Goal: Task Accomplishment & Management: Use online tool/utility

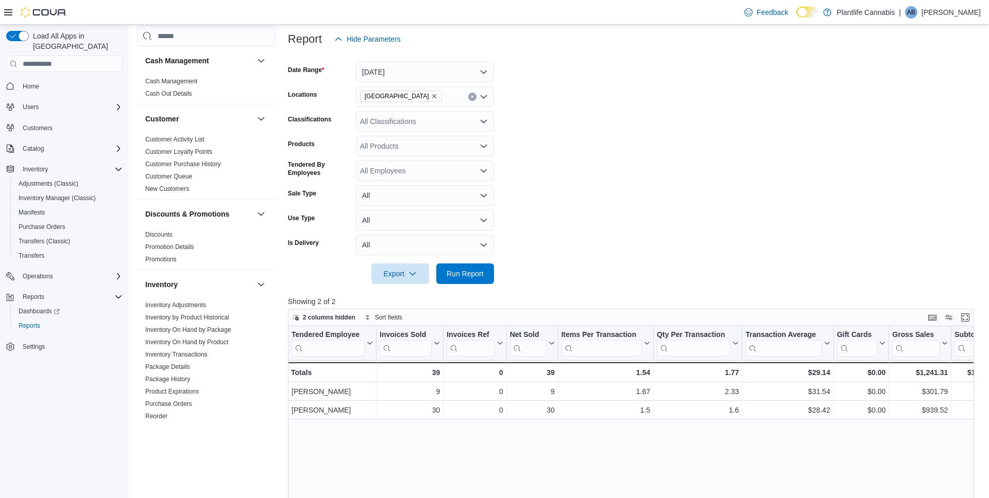
scroll to position [503, 0]
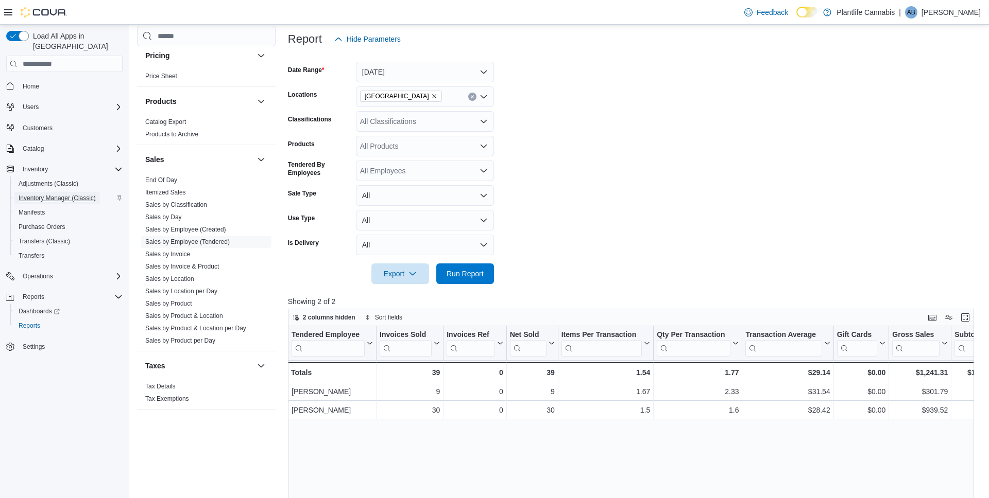
click at [67, 194] on span "Inventory Manager (Classic)" at bounding box center [57, 198] width 77 height 8
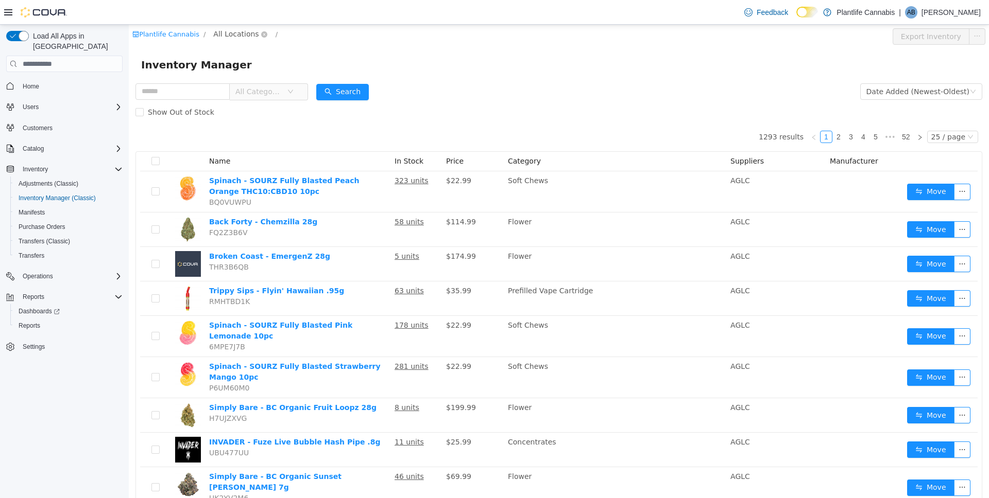
click at [235, 36] on span "All Locations" at bounding box center [235, 33] width 45 height 11
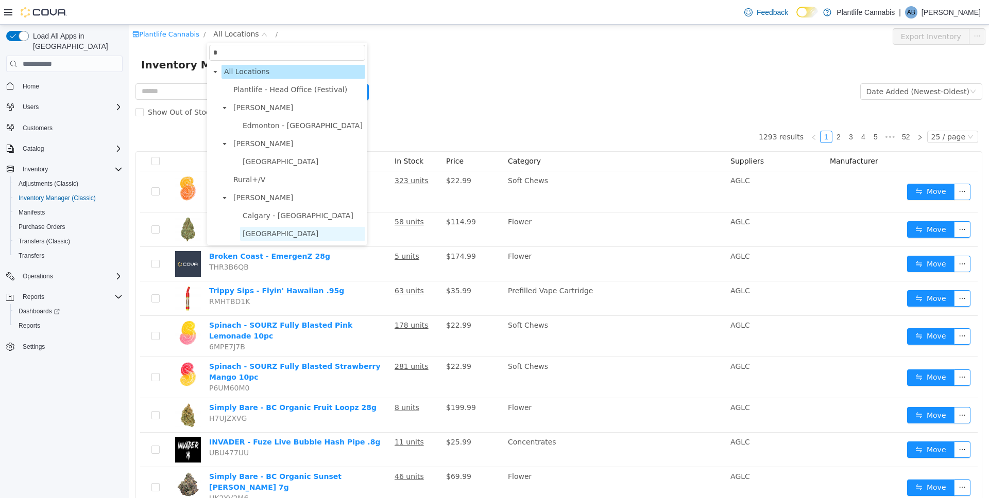
type input "*"
click at [301, 236] on span "[GEOGRAPHIC_DATA]" at bounding box center [281, 234] width 76 height 8
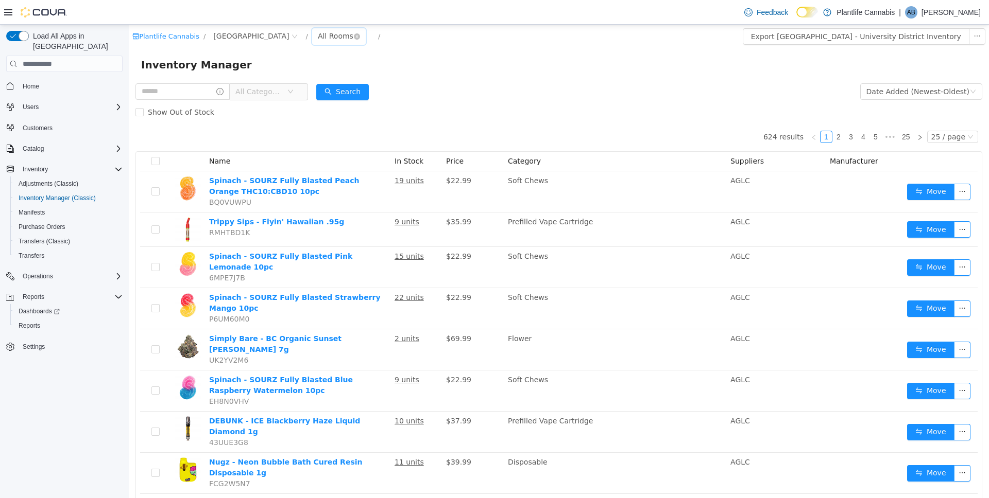
click at [344, 33] on div "All Rooms" at bounding box center [336, 35] width 36 height 15
click at [357, 75] on li "Sales Floor" at bounding box center [356, 73] width 62 height 16
click at [924, 38] on button "Export Sales Floor Inventory" at bounding box center [926, 36] width 118 height 16
click at [26, 322] on span "Reports" at bounding box center [30, 326] width 22 height 8
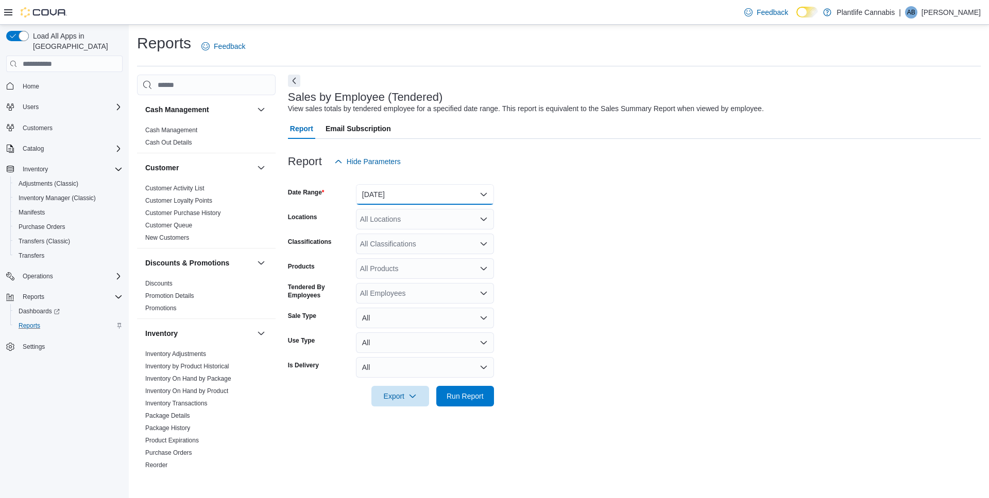
click at [419, 202] on button "[DATE]" at bounding box center [425, 194] width 138 height 21
click at [411, 235] on span "[DATE]" at bounding box center [430, 236] width 117 height 12
click at [416, 226] on div "All Locations" at bounding box center [425, 219] width 138 height 21
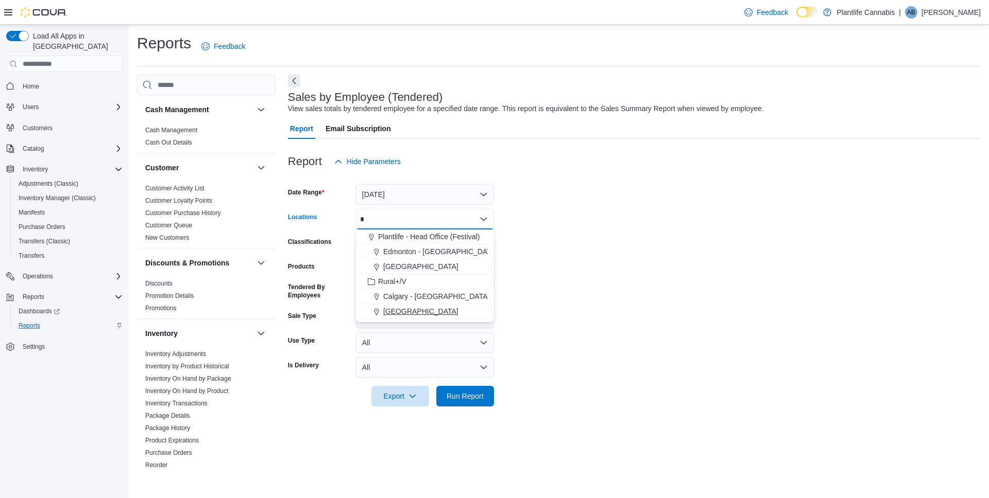
type input "*"
click at [448, 310] on span "[GEOGRAPHIC_DATA]" at bounding box center [420, 311] width 75 height 10
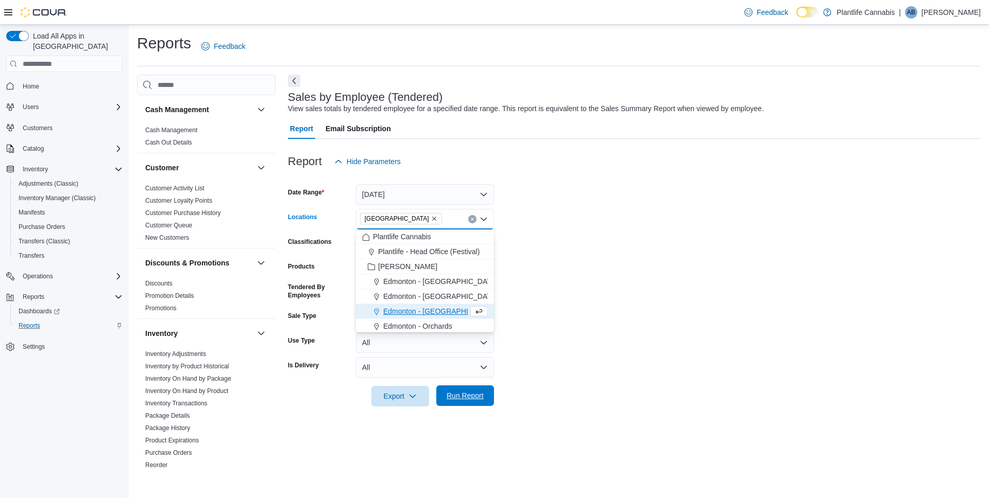
drag, startPoint x: 608, startPoint y: 269, endPoint x: 468, endPoint y: 392, distance: 187.2
click at [608, 269] on form "Date Range [DATE] Locations [GEOGRAPHIC_DATA] - [GEOGRAPHIC_DATA] Combo box. Se…" at bounding box center [634, 289] width 693 height 235
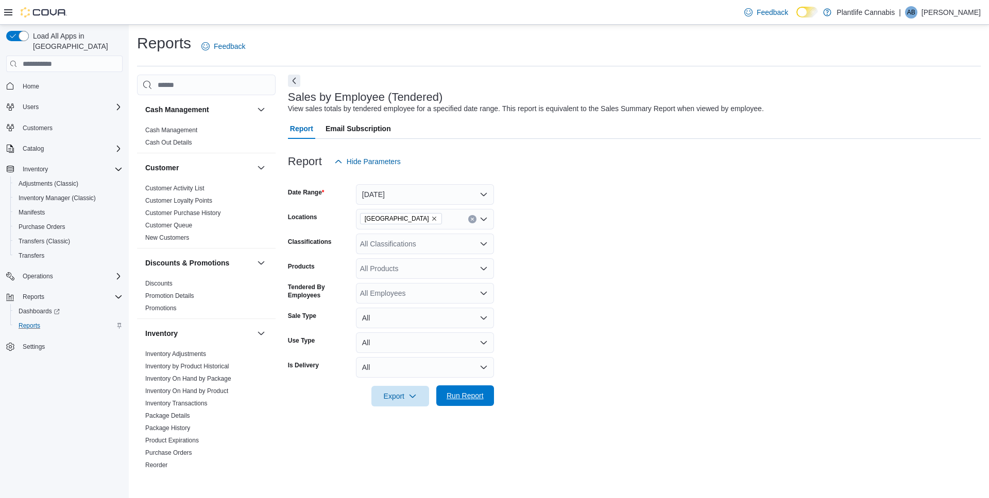
click at [473, 395] on span "Run Report" at bounding box center [464, 396] width 37 height 10
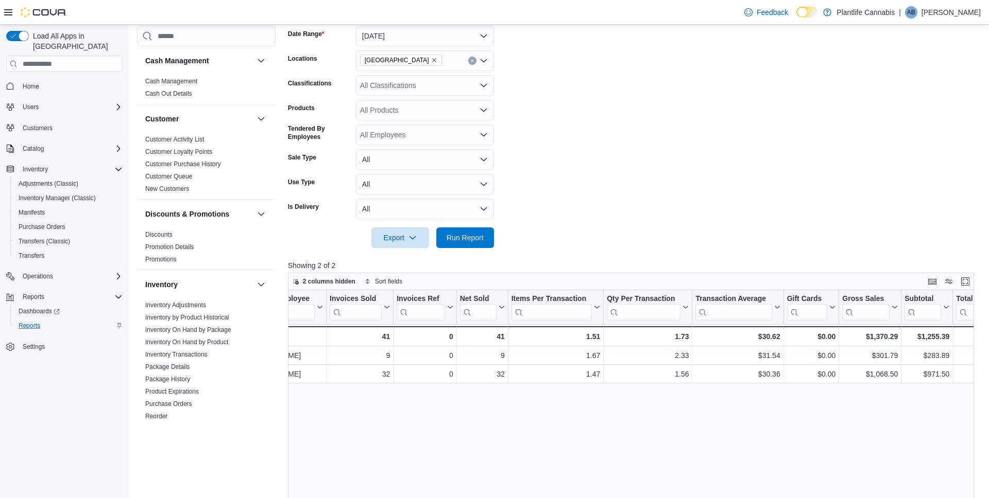
scroll to position [0, 52]
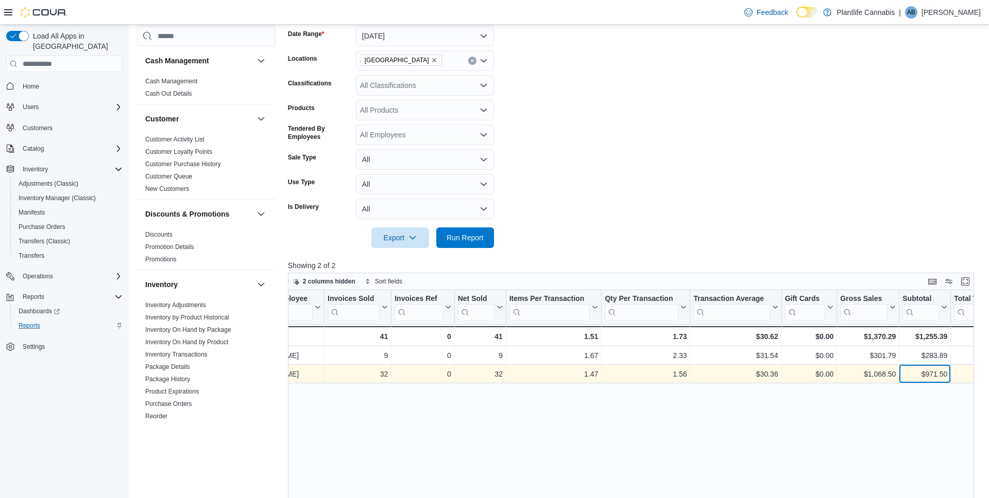
click at [926, 373] on div "$971.50" at bounding box center [924, 375] width 45 height 12
copy div "971.50"
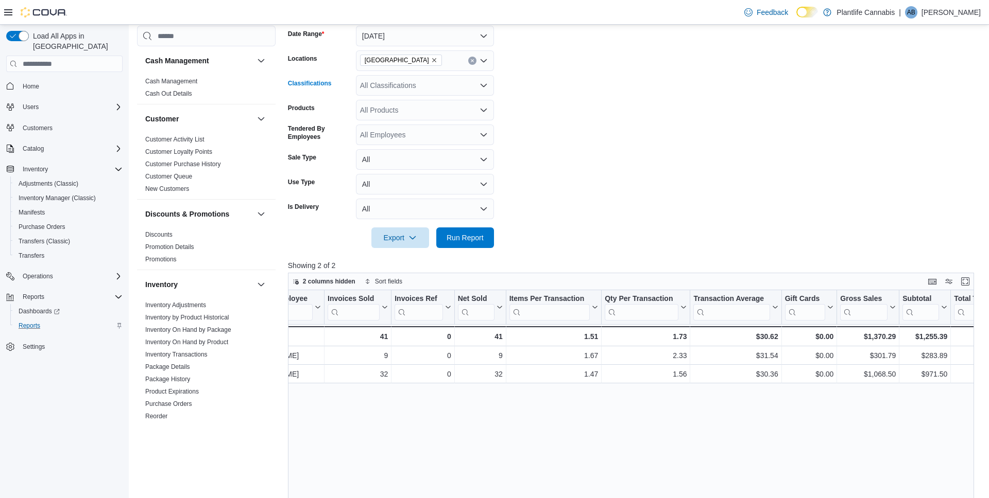
click at [412, 87] on div "All Classifications" at bounding box center [425, 85] width 138 height 21
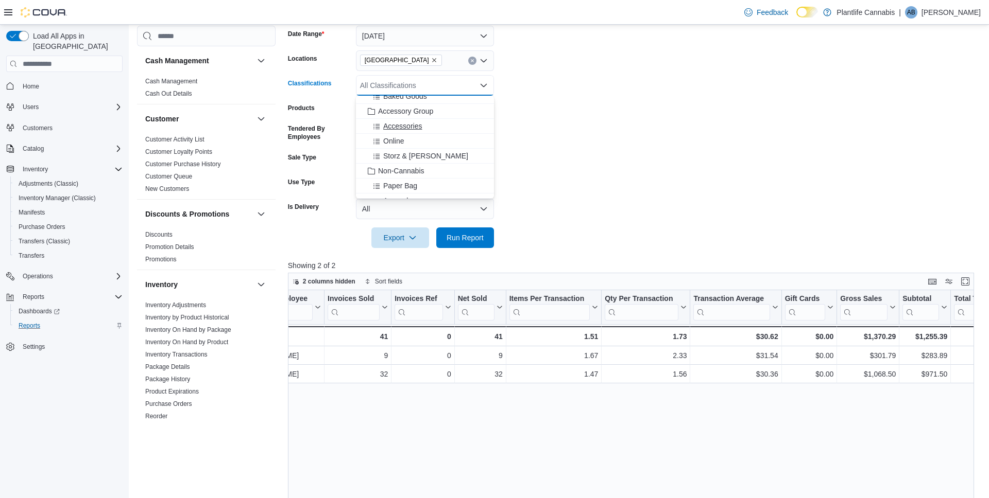
click at [419, 127] on span "Accessories" at bounding box center [402, 126] width 39 height 10
click at [419, 127] on div "Online" at bounding box center [415, 126] width 106 height 10
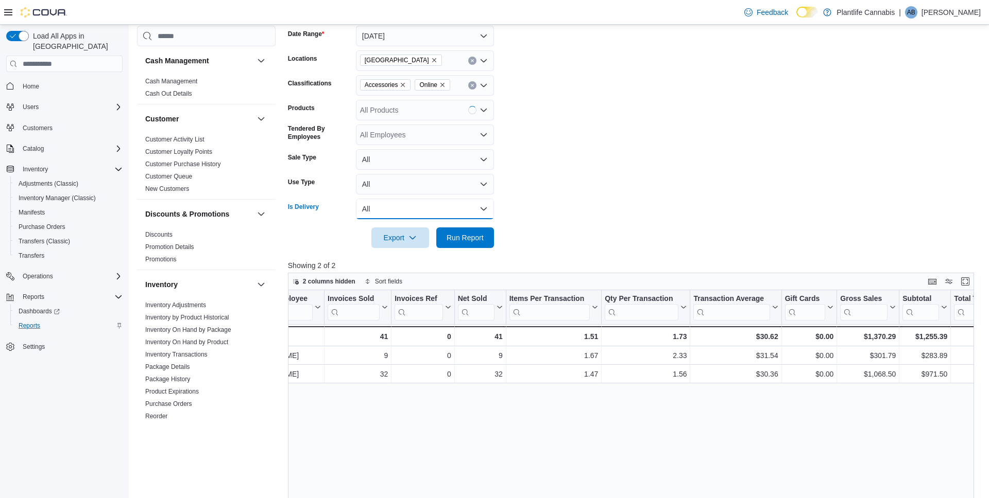
click at [445, 216] on button "All" at bounding box center [425, 209] width 138 height 21
click at [448, 234] on span "All" at bounding box center [430, 229] width 117 height 12
click at [481, 242] on span "Run Report" at bounding box center [464, 237] width 37 height 10
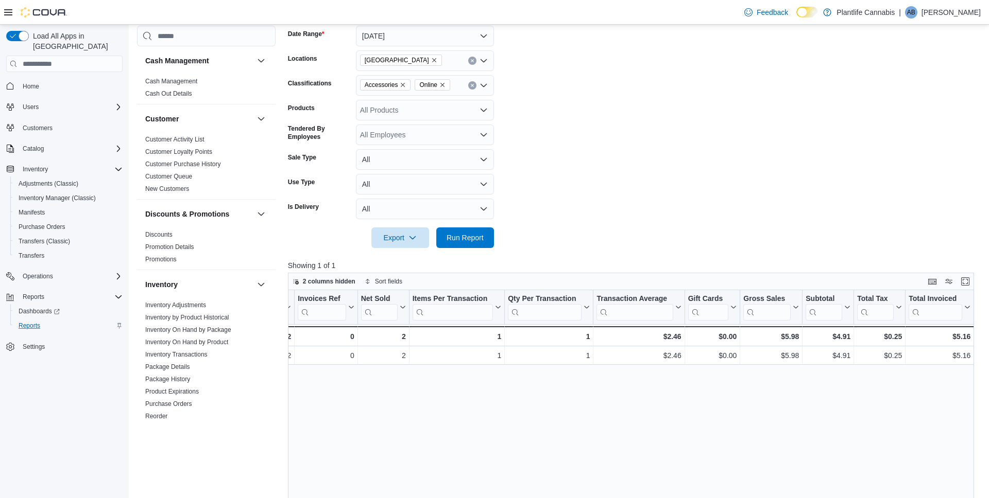
scroll to position [0, 195]
